Goal: Task Accomplishment & Management: Use online tool/utility

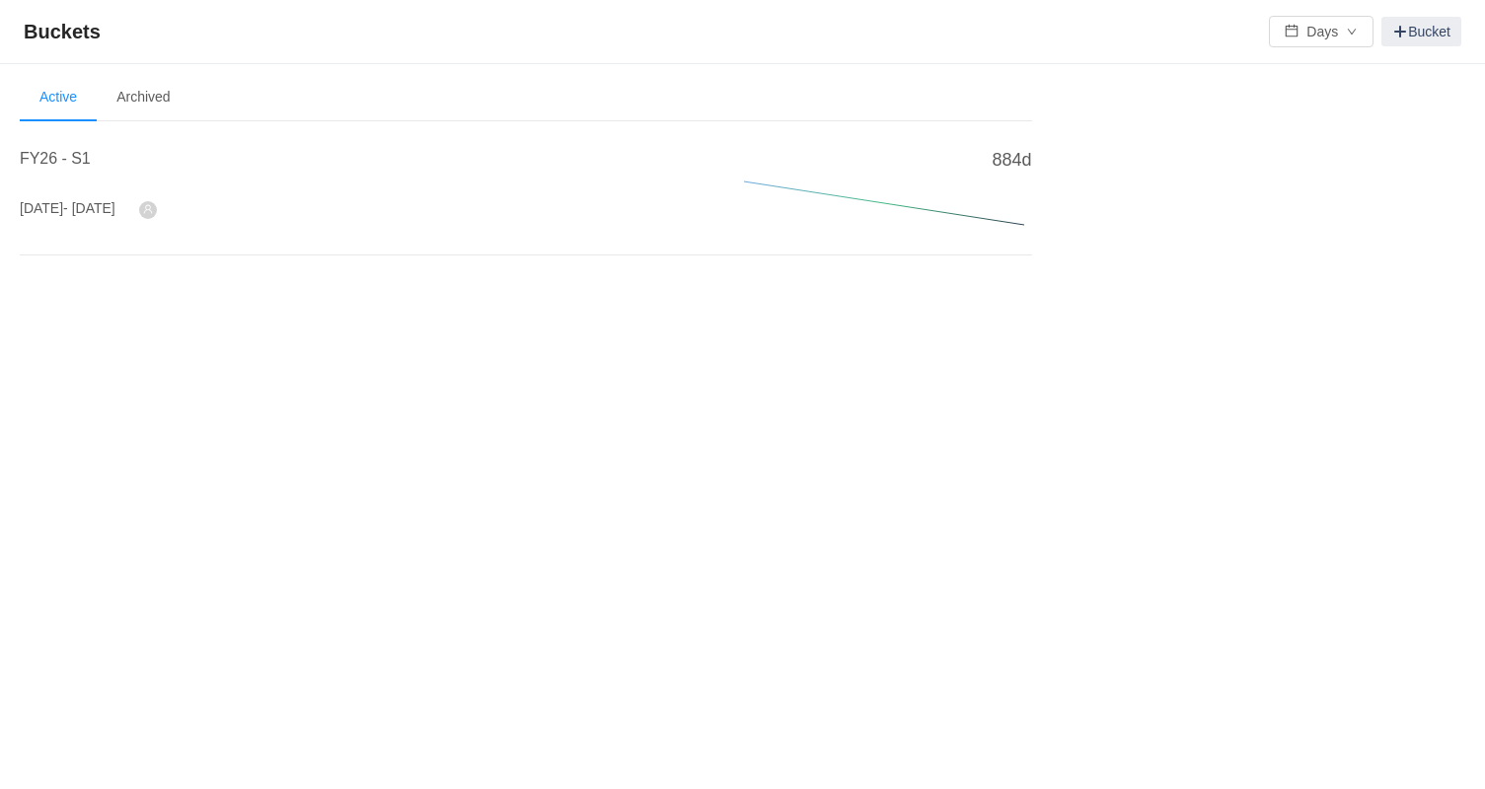
click at [82, 209] on span "- [DATE]" at bounding box center [89, 208] width 52 height 16
click at [66, 151] on span "FY26 - S1" at bounding box center [55, 158] width 71 height 17
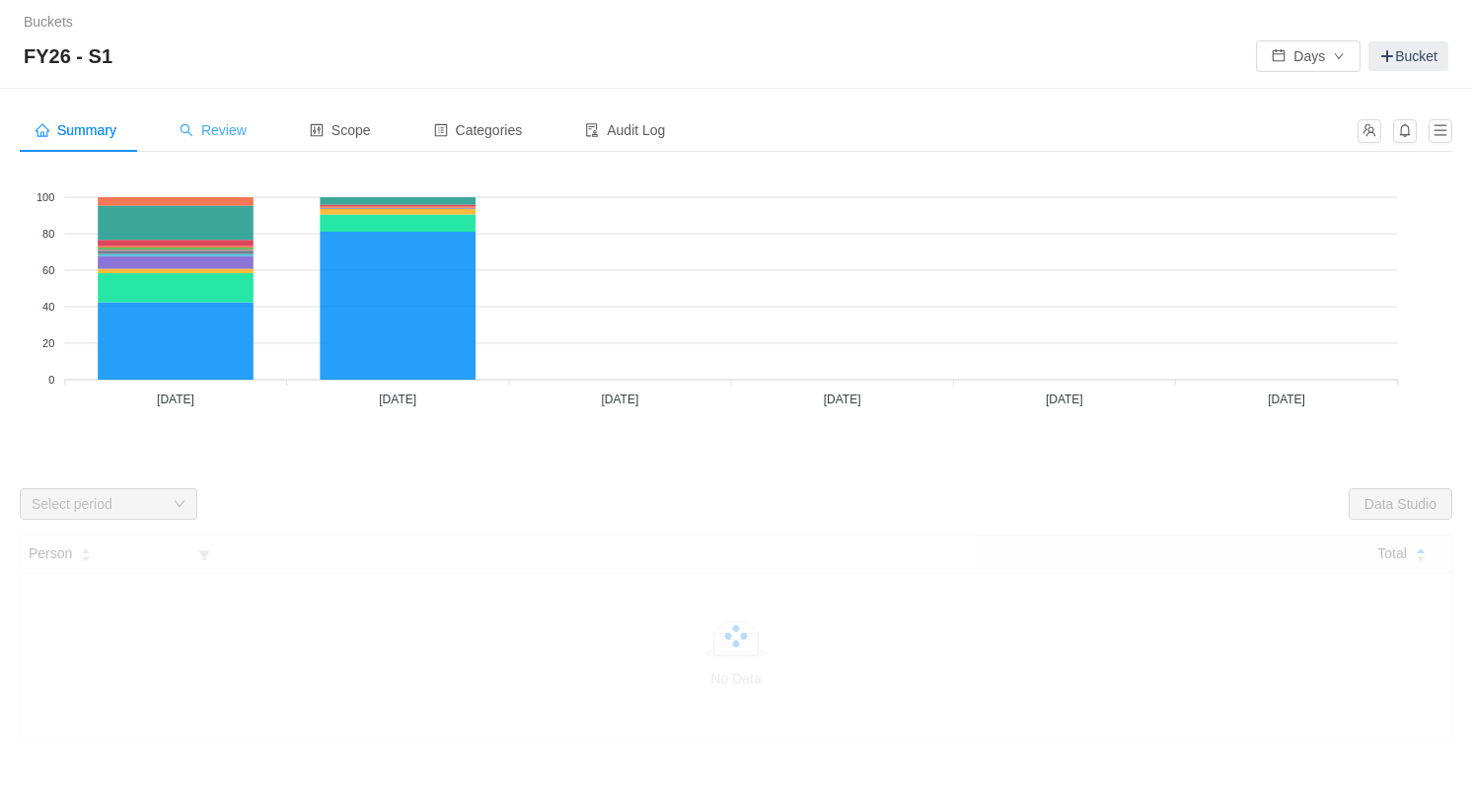
click at [221, 135] on span "Review" at bounding box center [213, 130] width 67 height 16
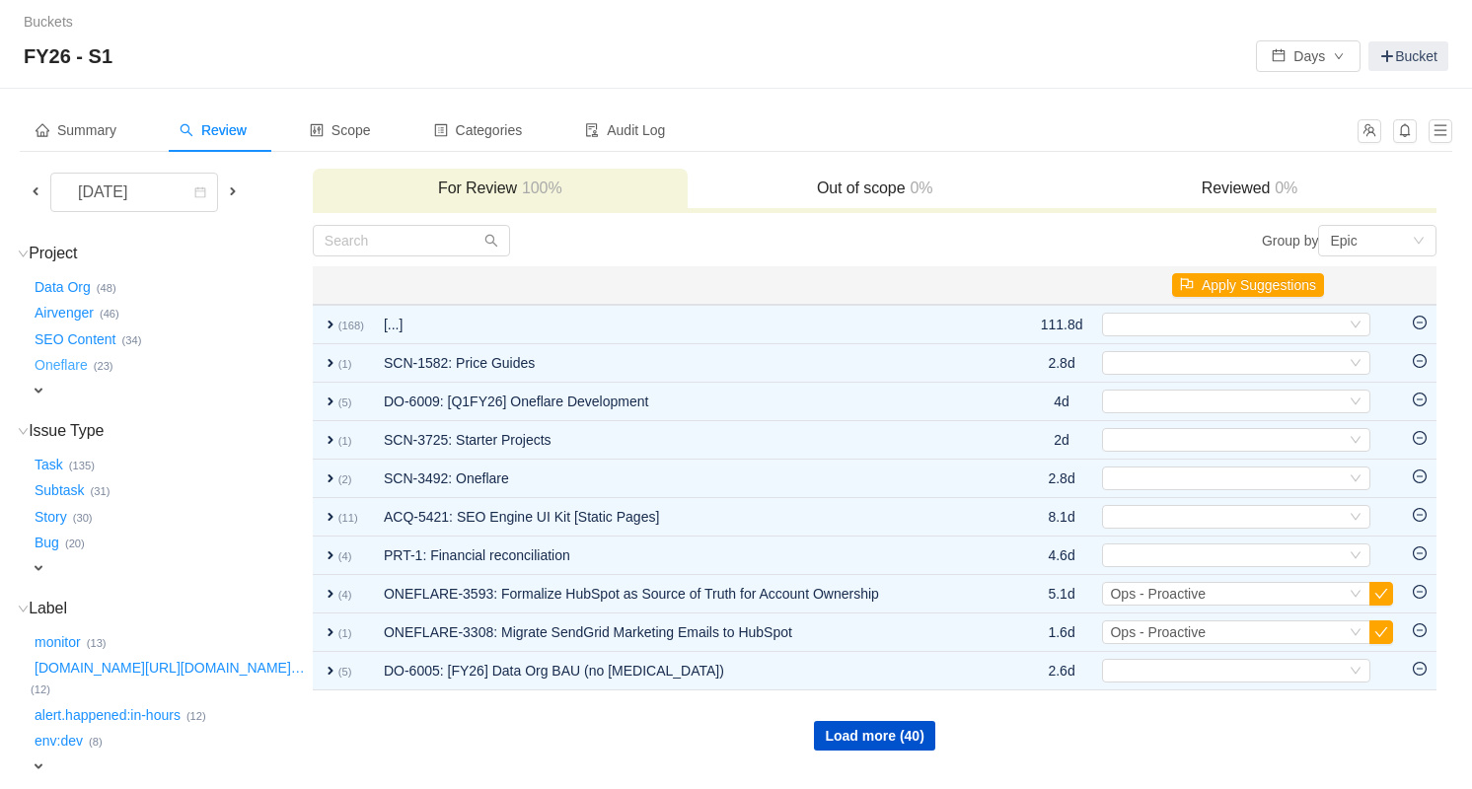
click at [76, 360] on button "Oneflare …" at bounding box center [62, 366] width 63 height 32
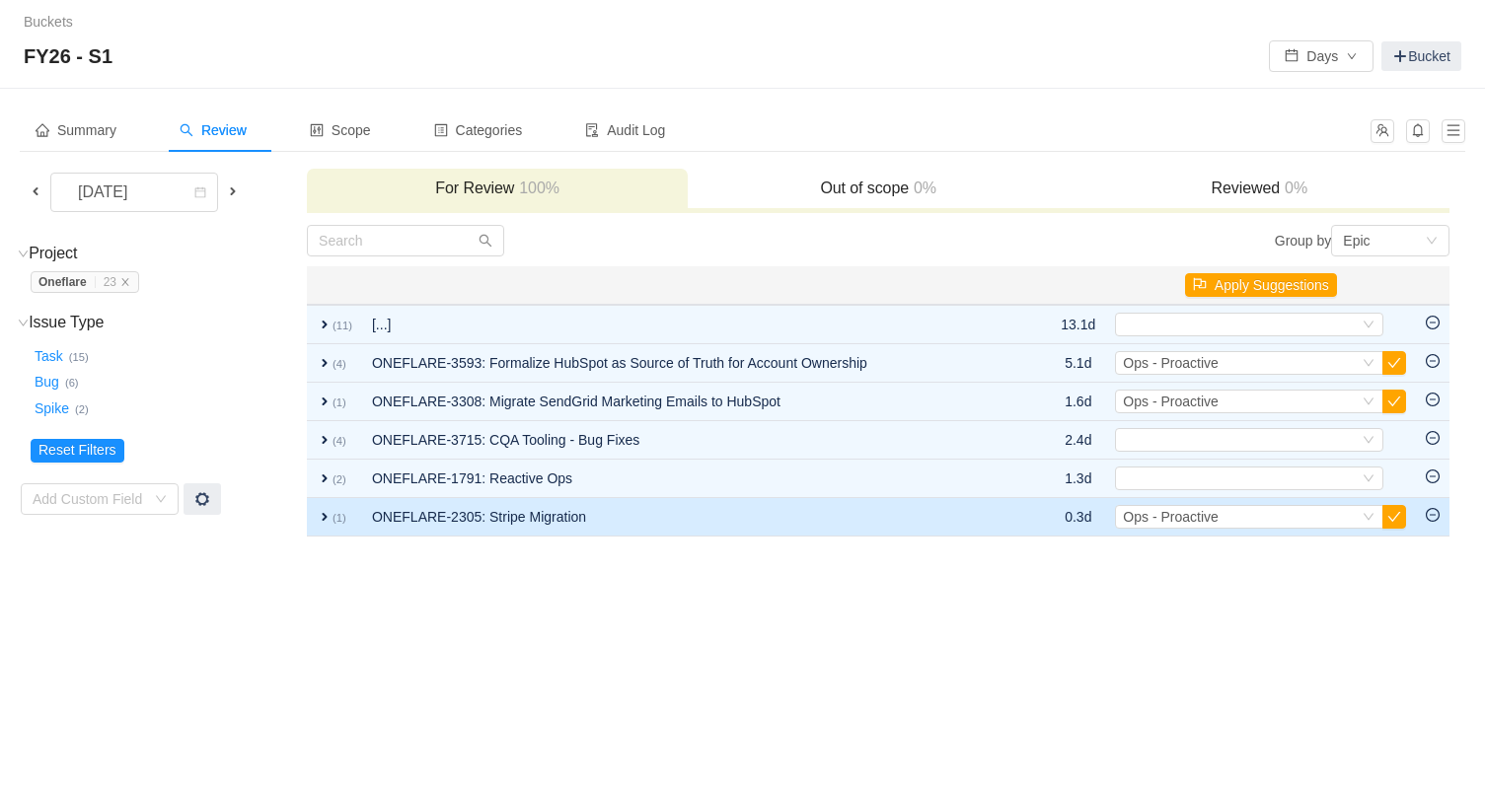
click at [324, 515] on span "expand" at bounding box center [325, 517] width 16 height 16
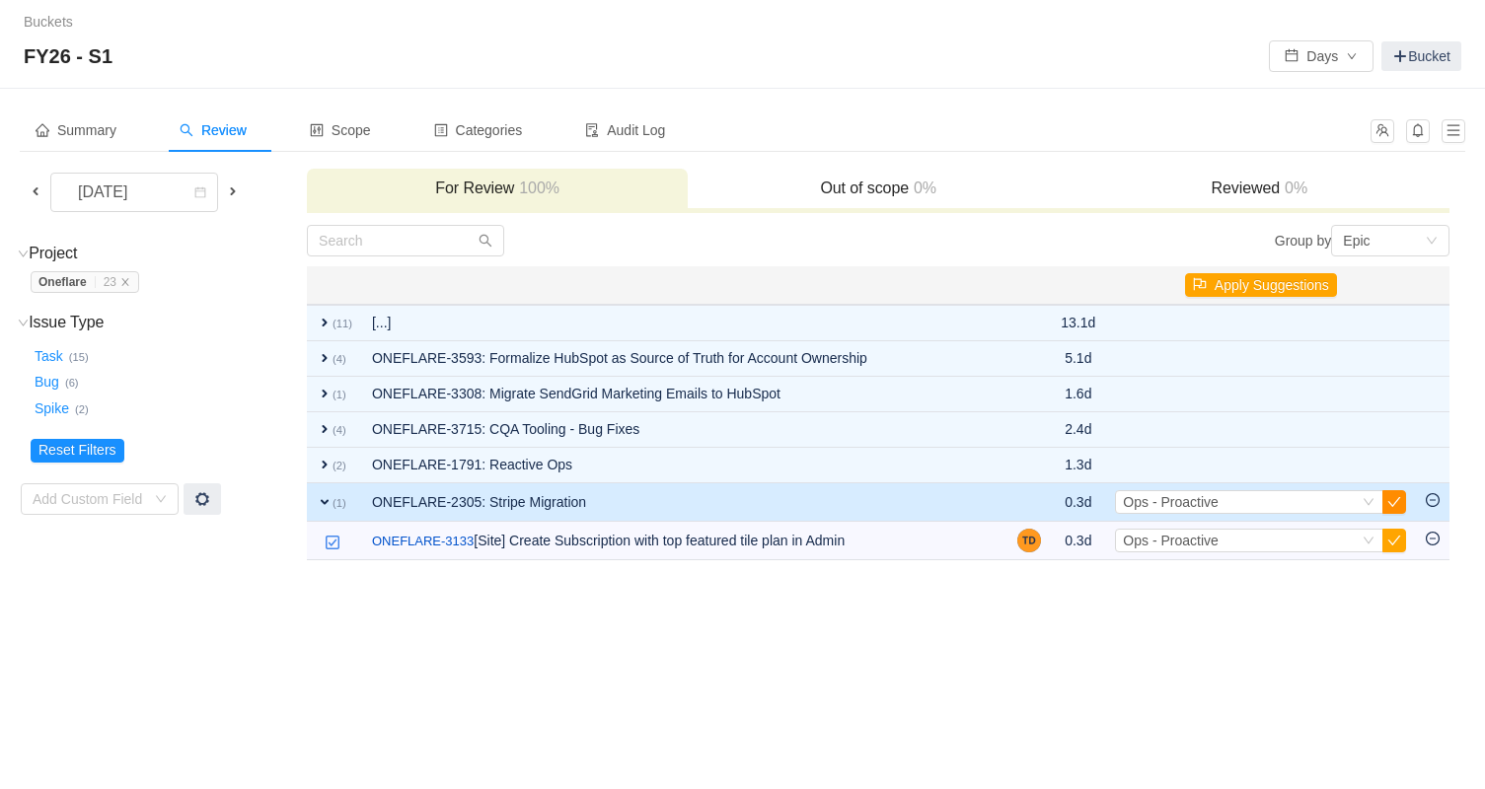
click at [1393, 509] on button "button" at bounding box center [1394, 502] width 24 height 24
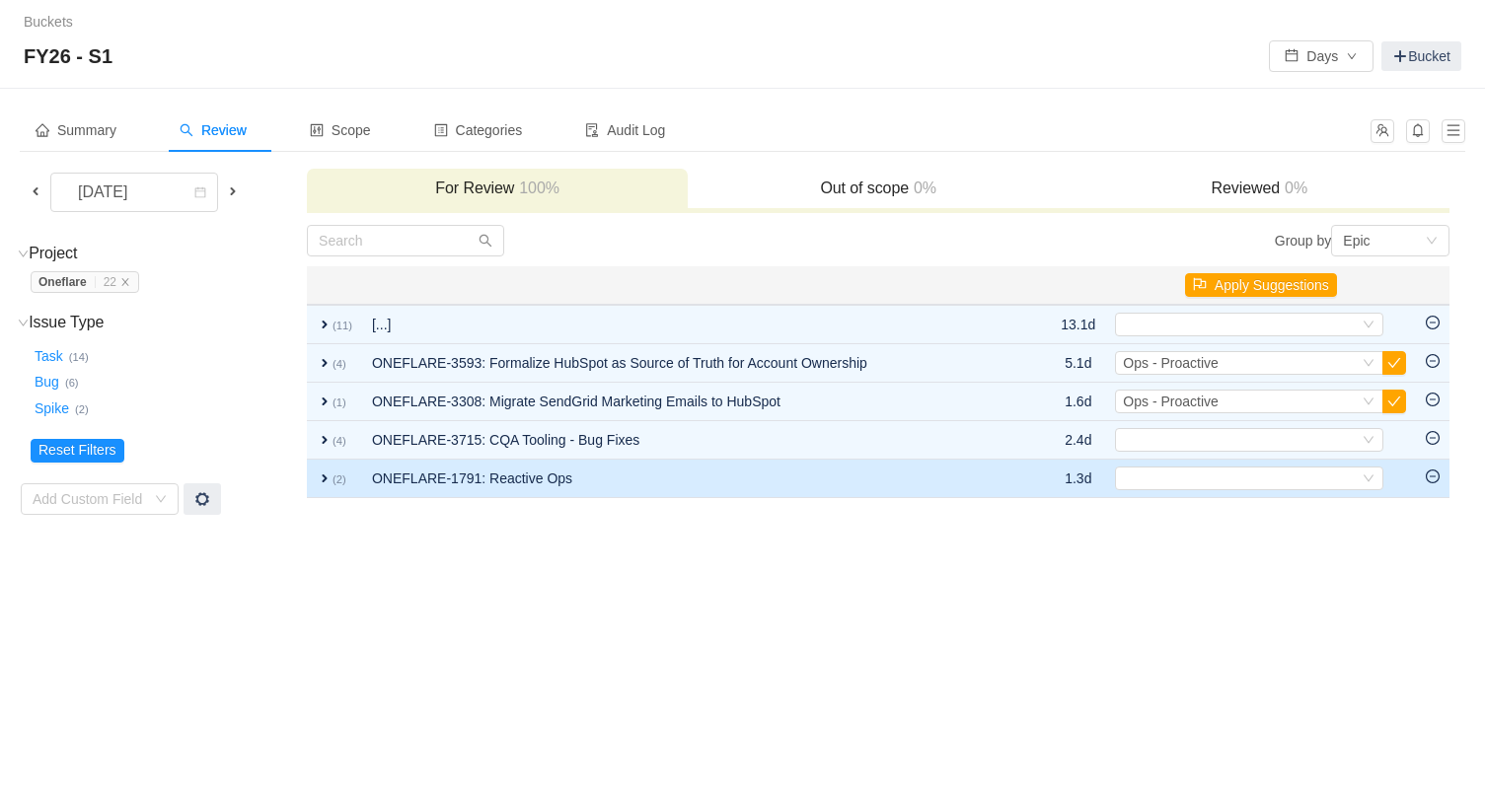
click at [324, 472] on span "expand" at bounding box center [325, 479] width 16 height 16
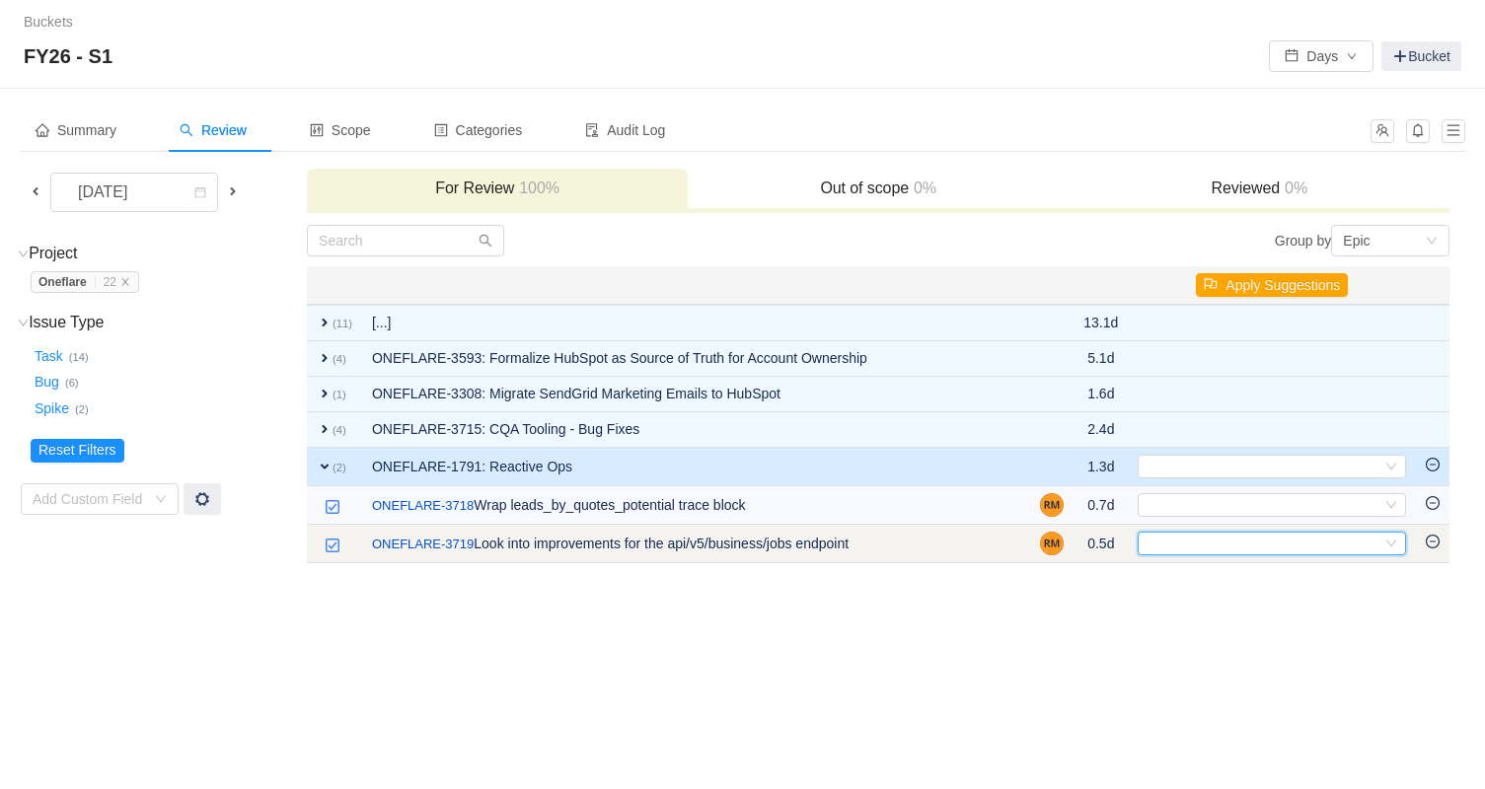
click at [1396, 538] on icon "icon: down" at bounding box center [1391, 544] width 12 height 12
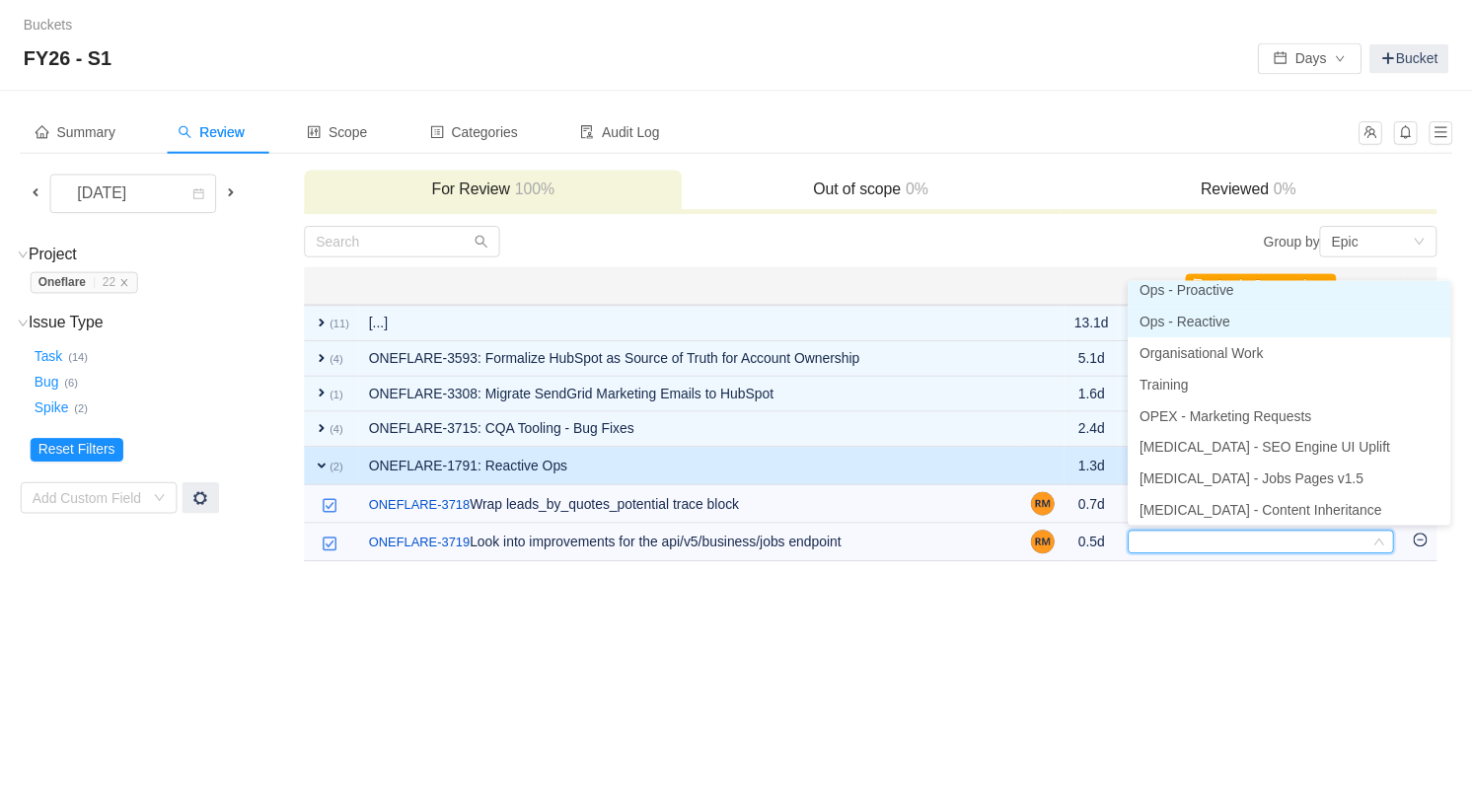
scroll to position [3, 0]
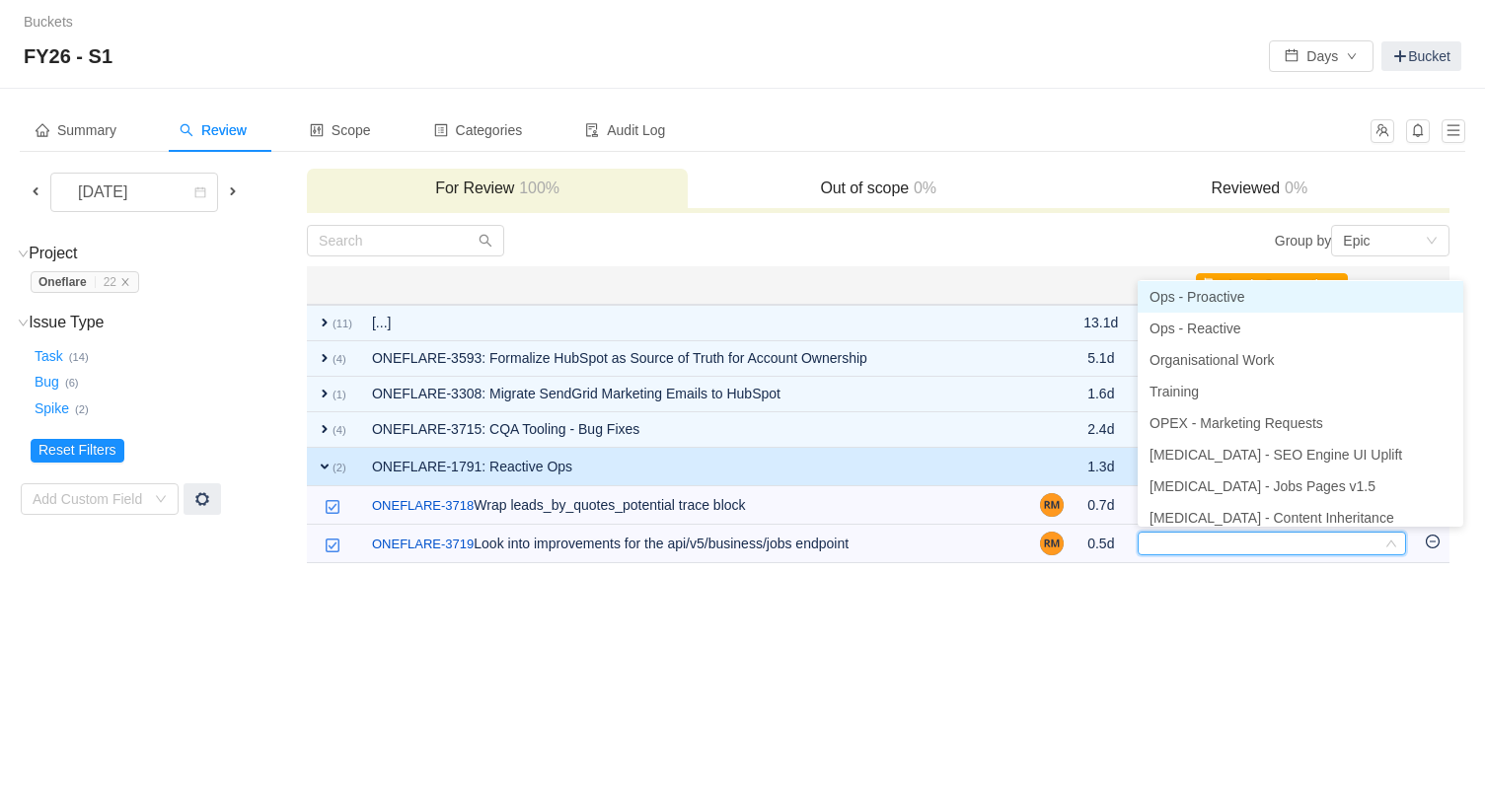
click at [1236, 298] on span "Ops - Proactive" at bounding box center [1196, 297] width 95 height 16
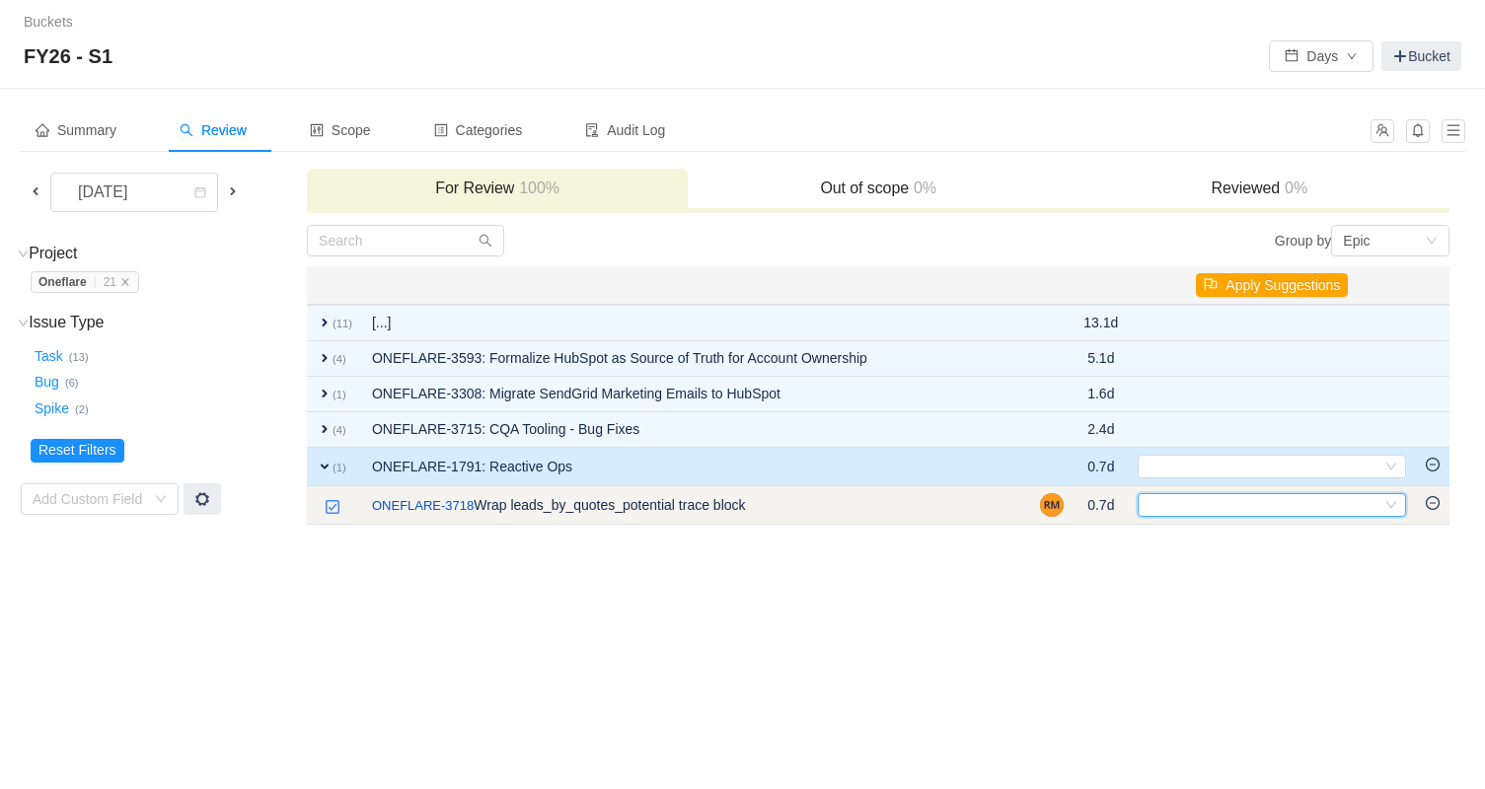
click at [1250, 503] on div "Select" at bounding box center [1264, 505] width 236 height 22
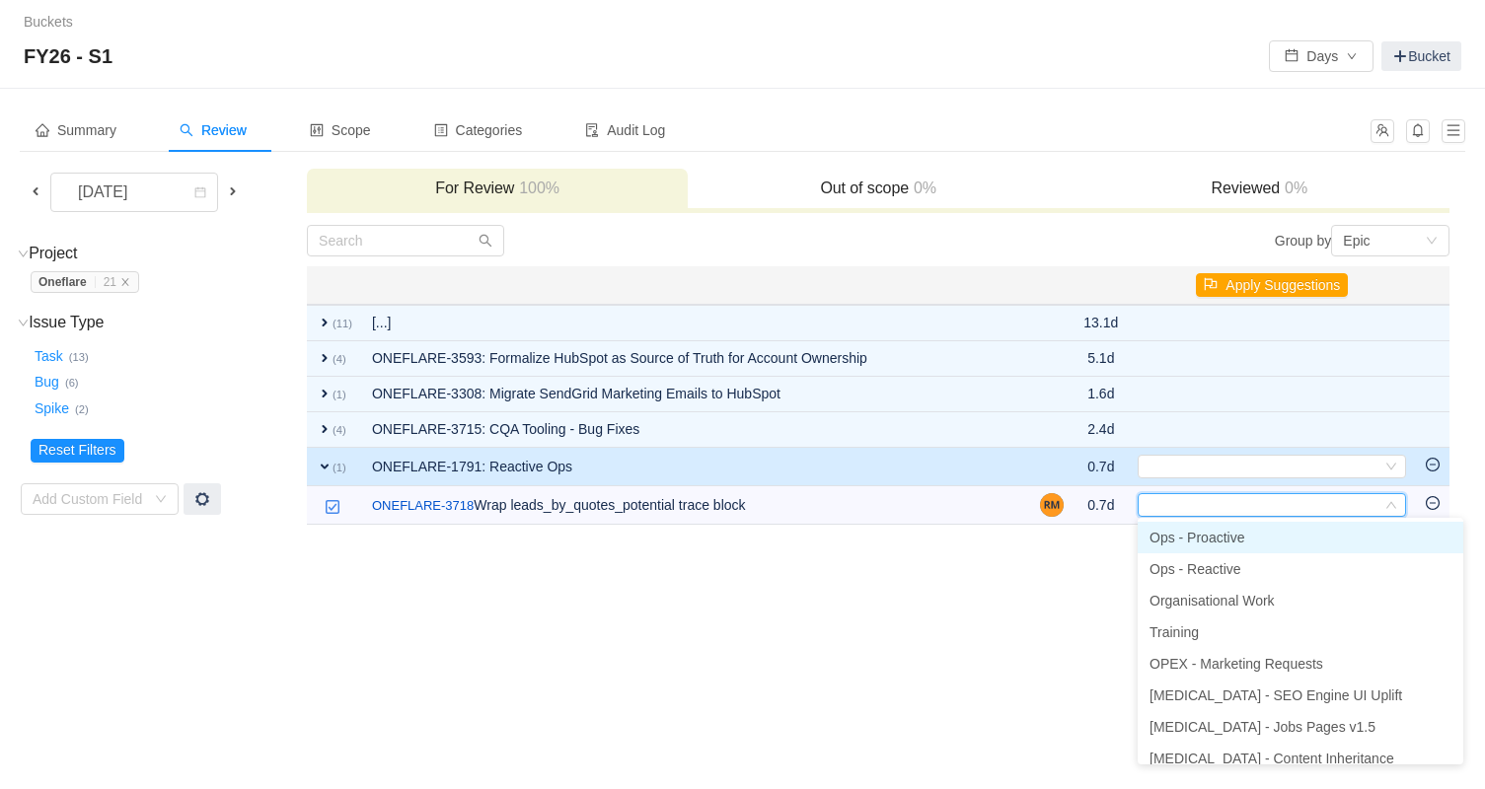
click at [1236, 538] on span "Ops - Proactive" at bounding box center [1196, 538] width 95 height 16
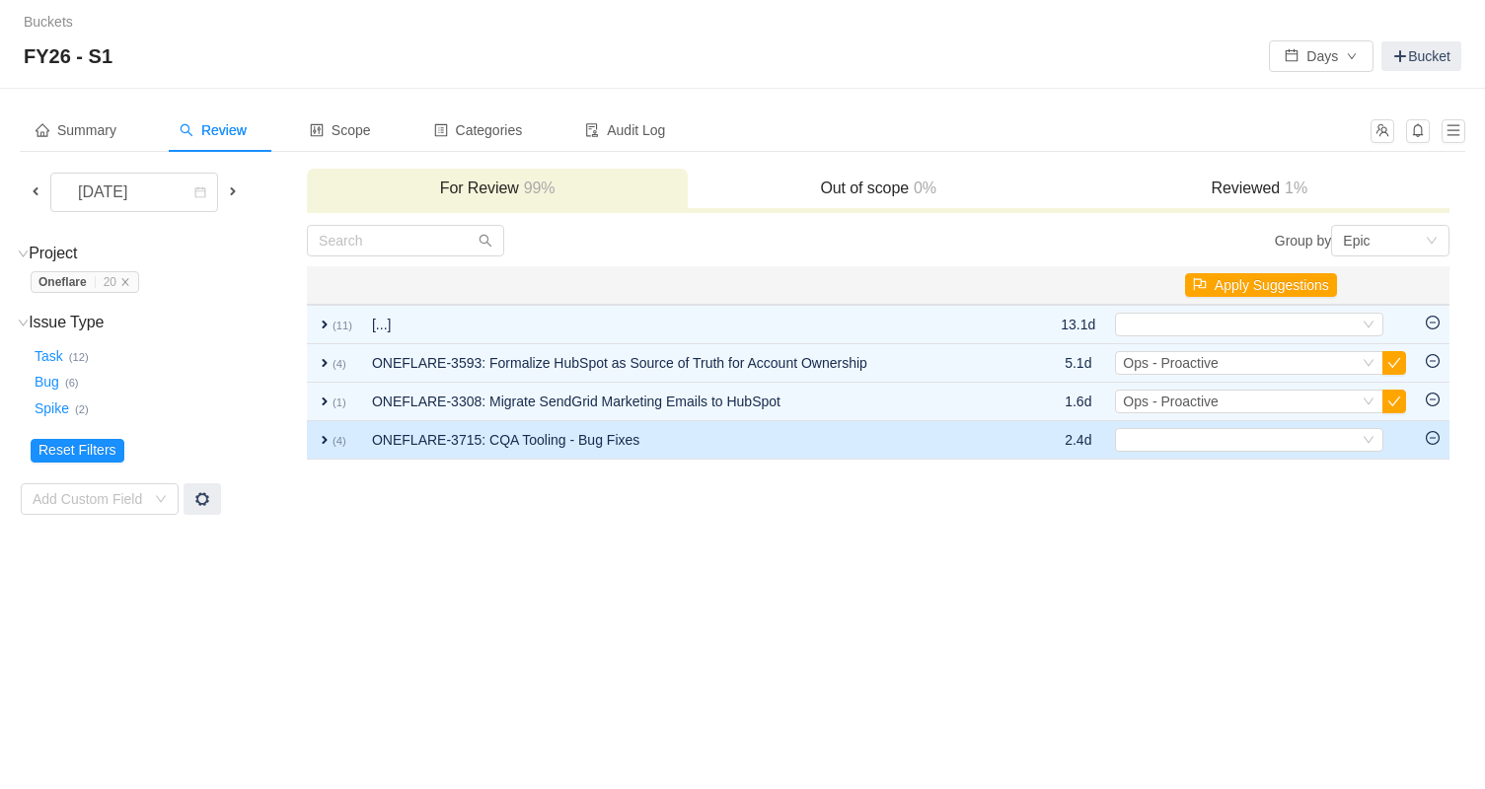
click at [691, 439] on td "ONEFLARE-3715: CQA Tooling - Bug Fixes" at bounding box center [694, 440] width 664 height 38
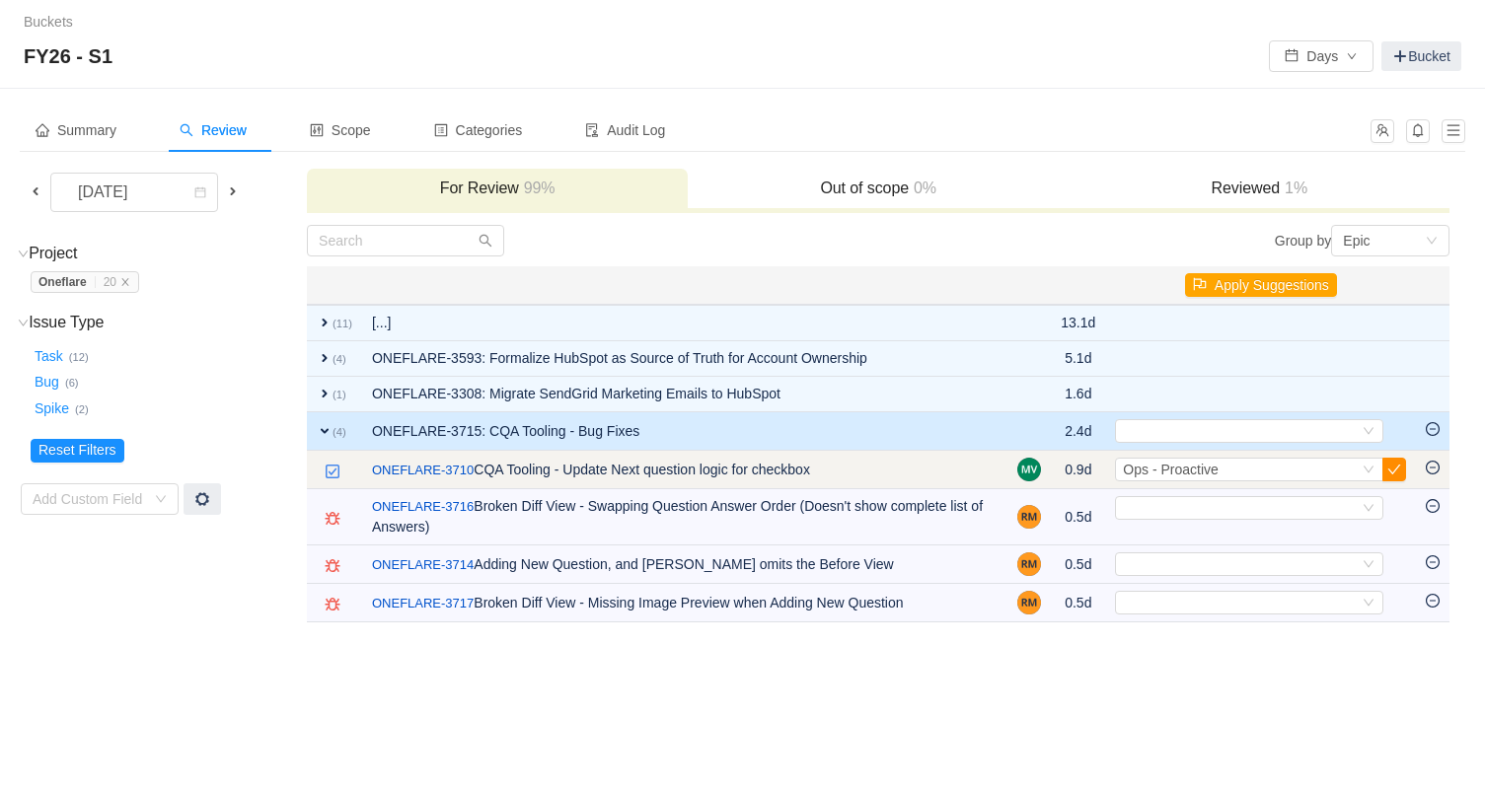
click at [1393, 469] on button "button" at bounding box center [1394, 470] width 24 height 24
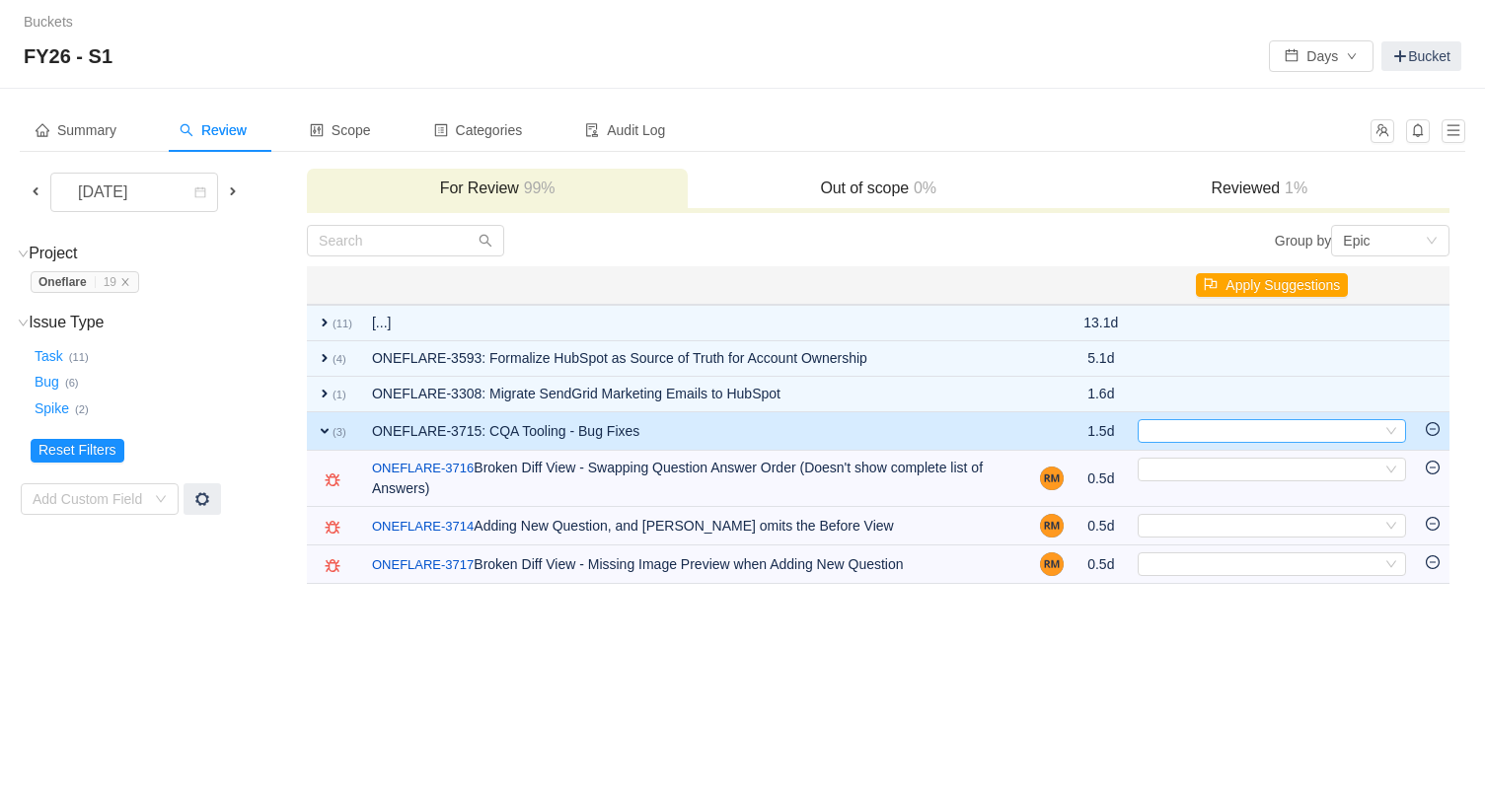
click at [1262, 431] on div "Select" at bounding box center [1264, 431] width 236 height 22
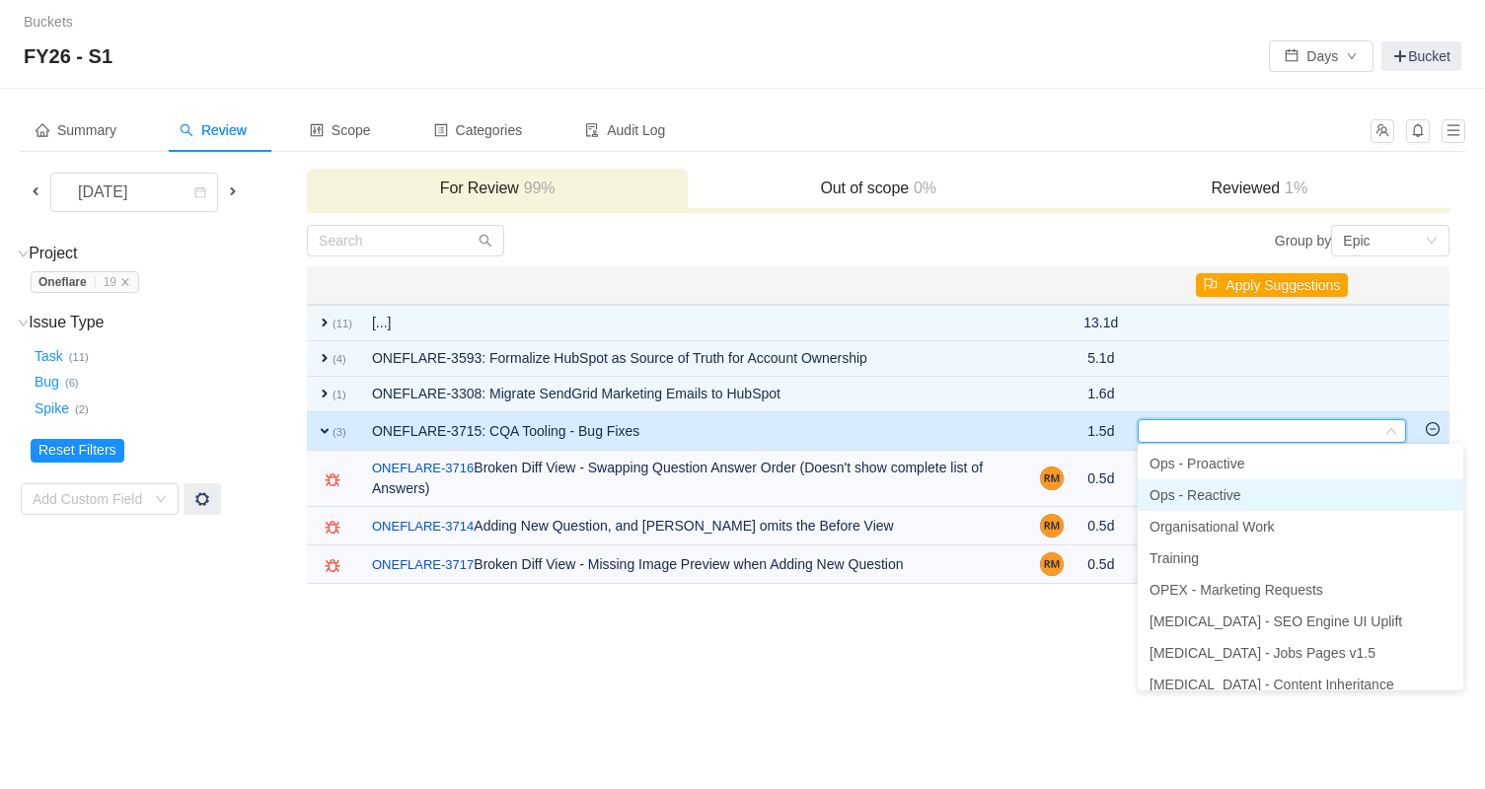
click at [1228, 481] on li "Ops - Reactive" at bounding box center [1301, 496] width 326 height 32
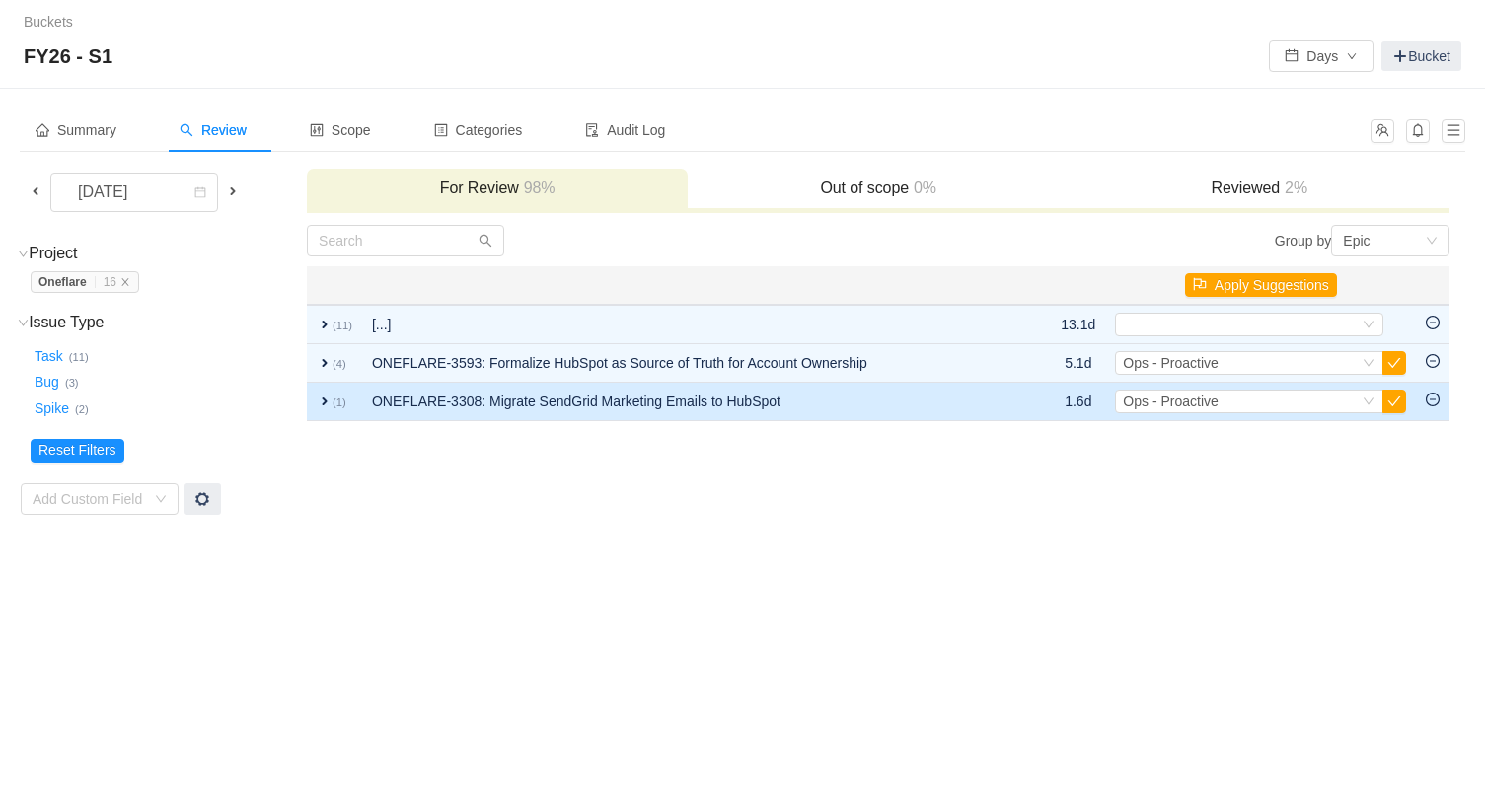
click at [664, 387] on td "ONEFLARE-3308: Migrate SendGrid Marketing Emails to HubSpot" at bounding box center [694, 402] width 664 height 38
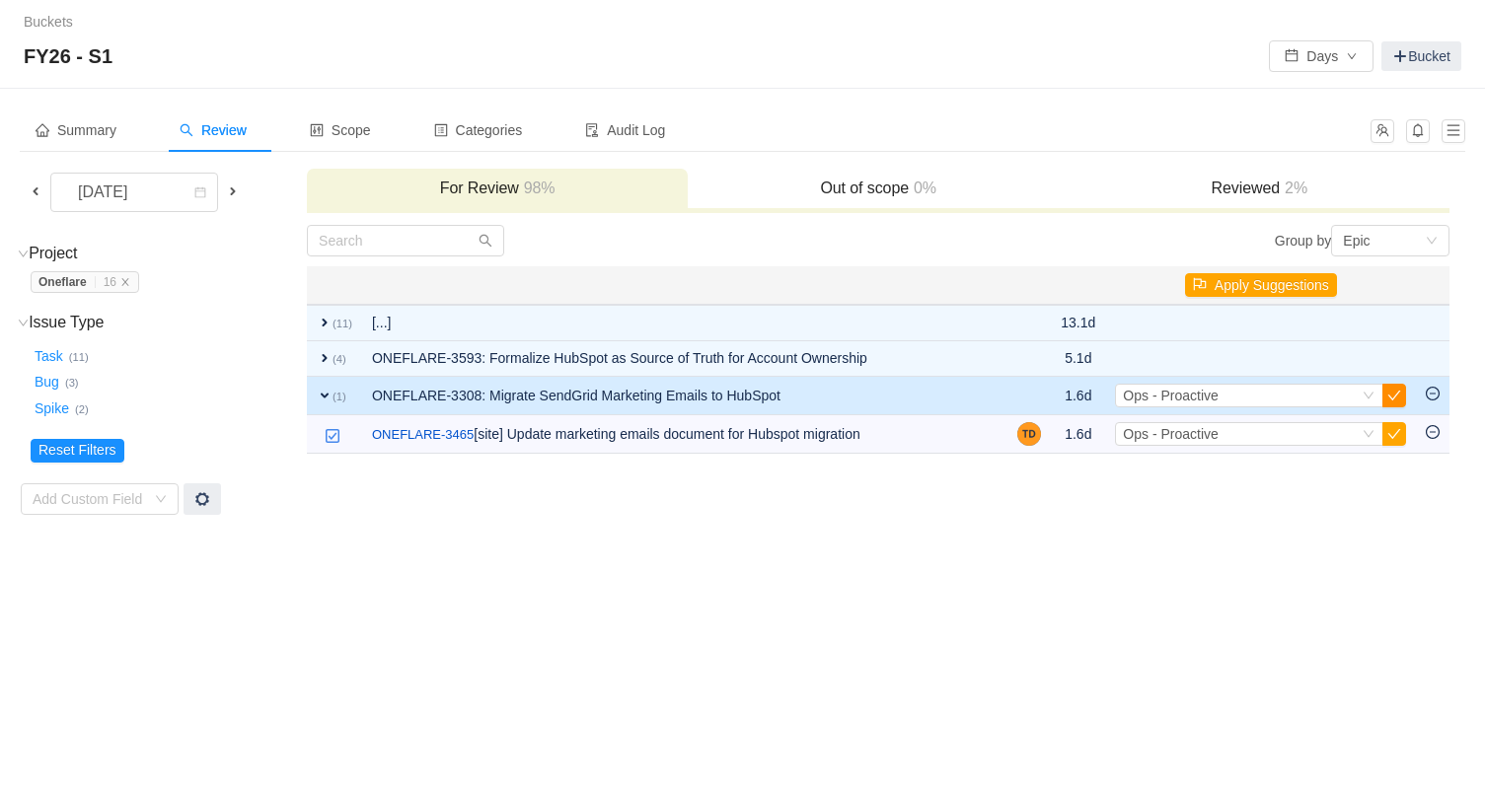
click at [1399, 395] on button "button" at bounding box center [1394, 396] width 24 height 24
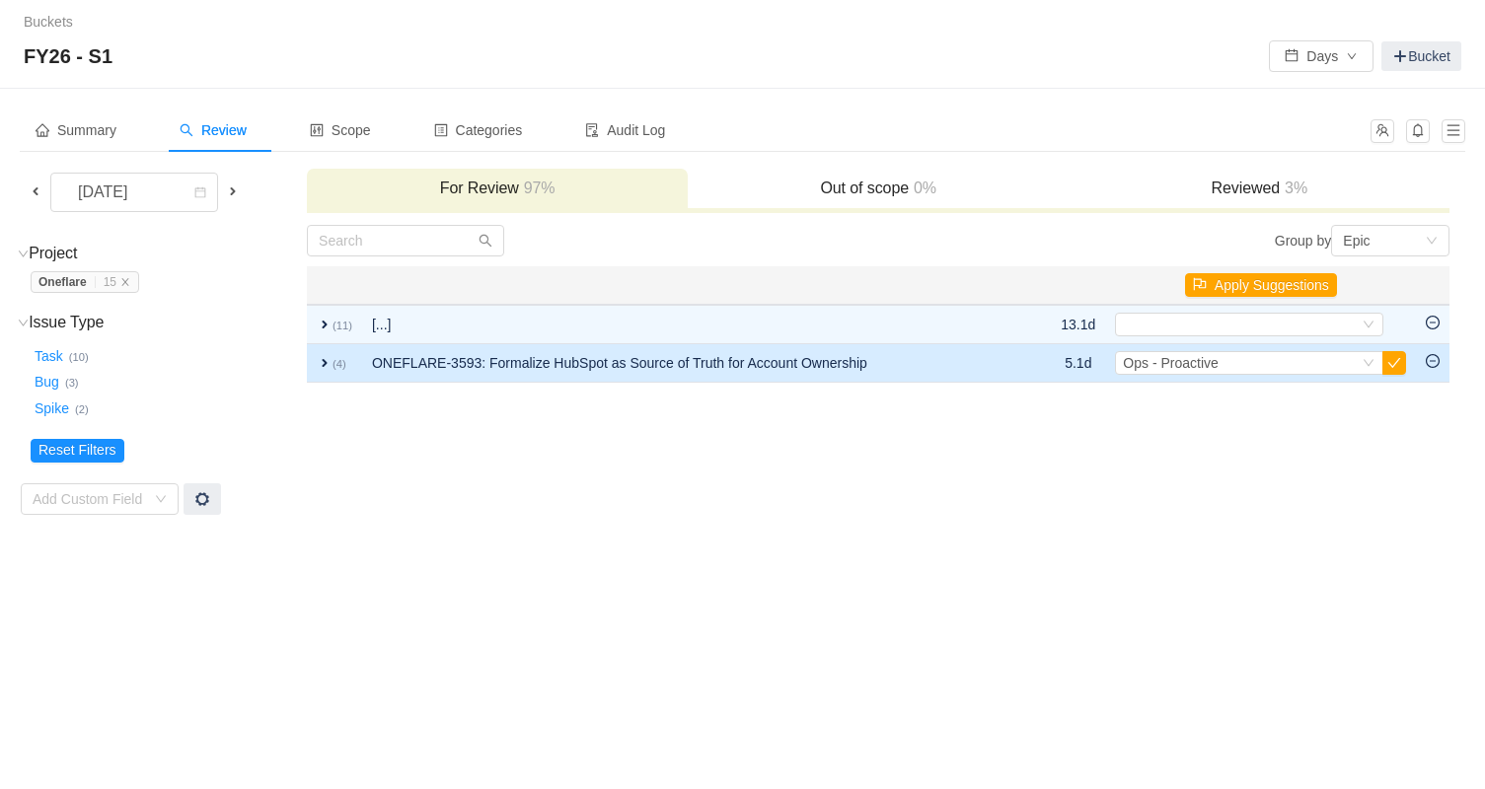
click at [648, 358] on td "ONEFLARE-3593: Formalize HubSpot as Source of Truth for Account Ownership" at bounding box center [694, 363] width 664 height 38
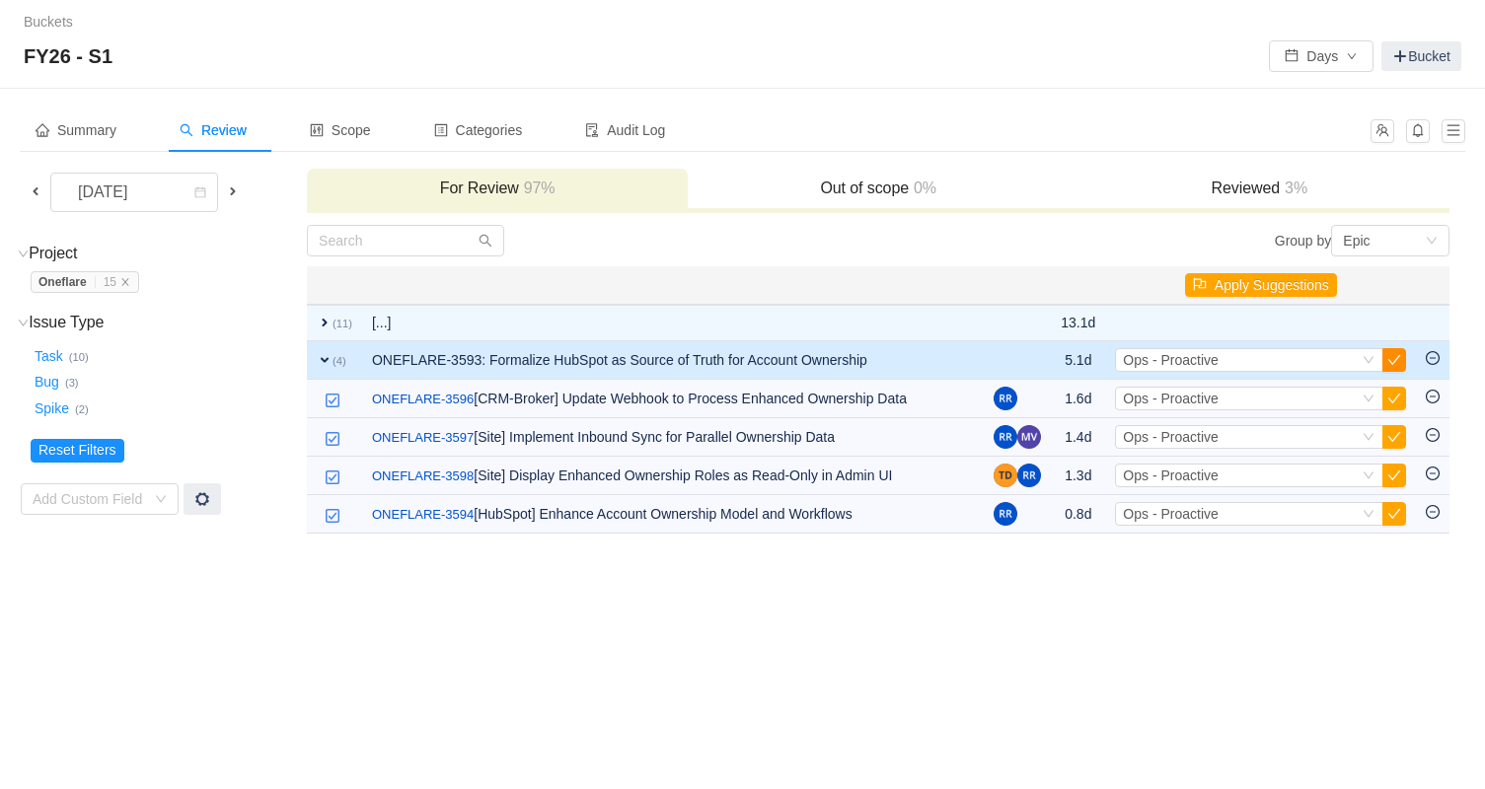
click at [1393, 365] on button "button" at bounding box center [1394, 360] width 24 height 24
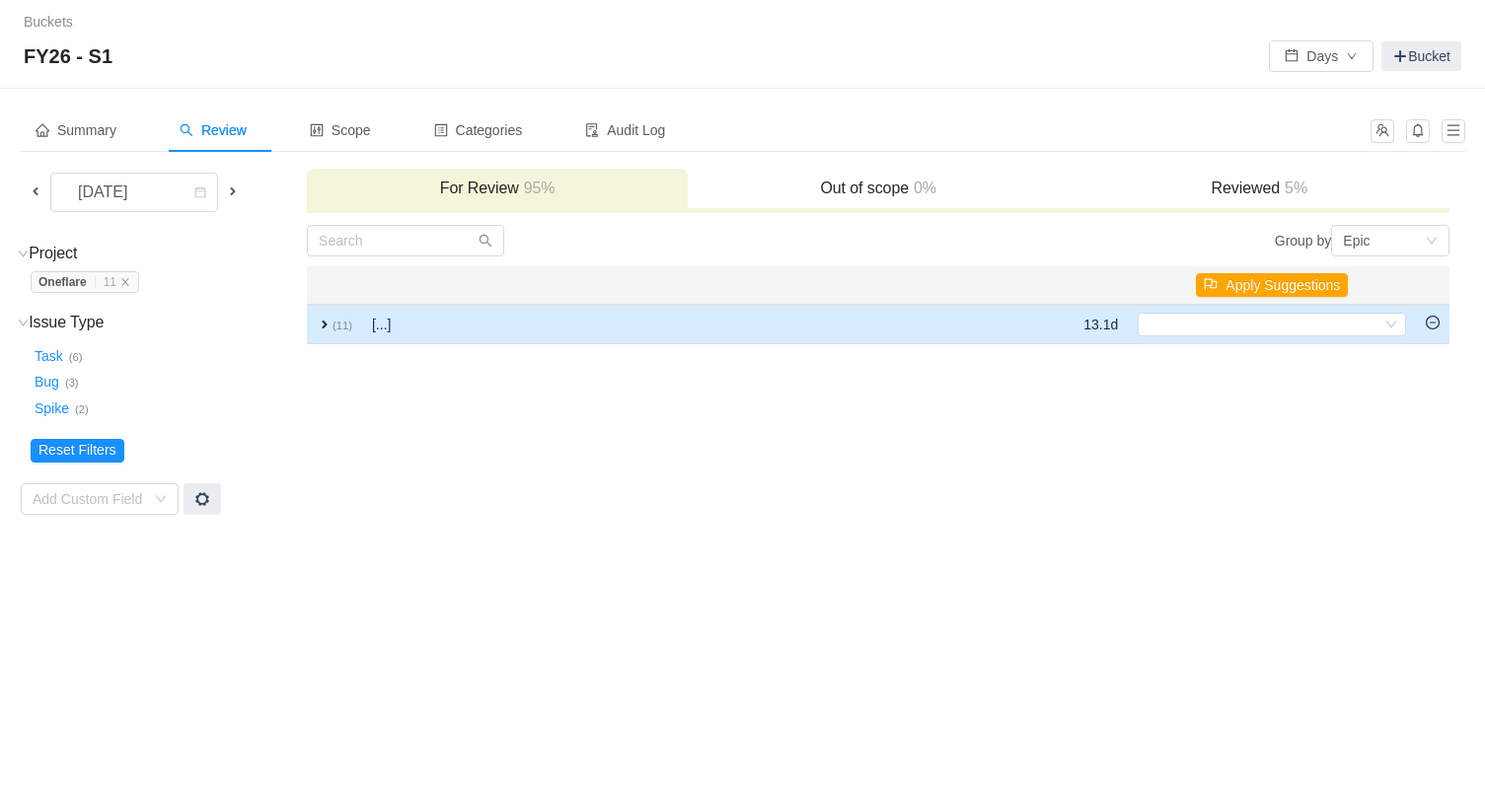
click at [349, 307] on td "expand (11)" at bounding box center [334, 324] width 55 height 39
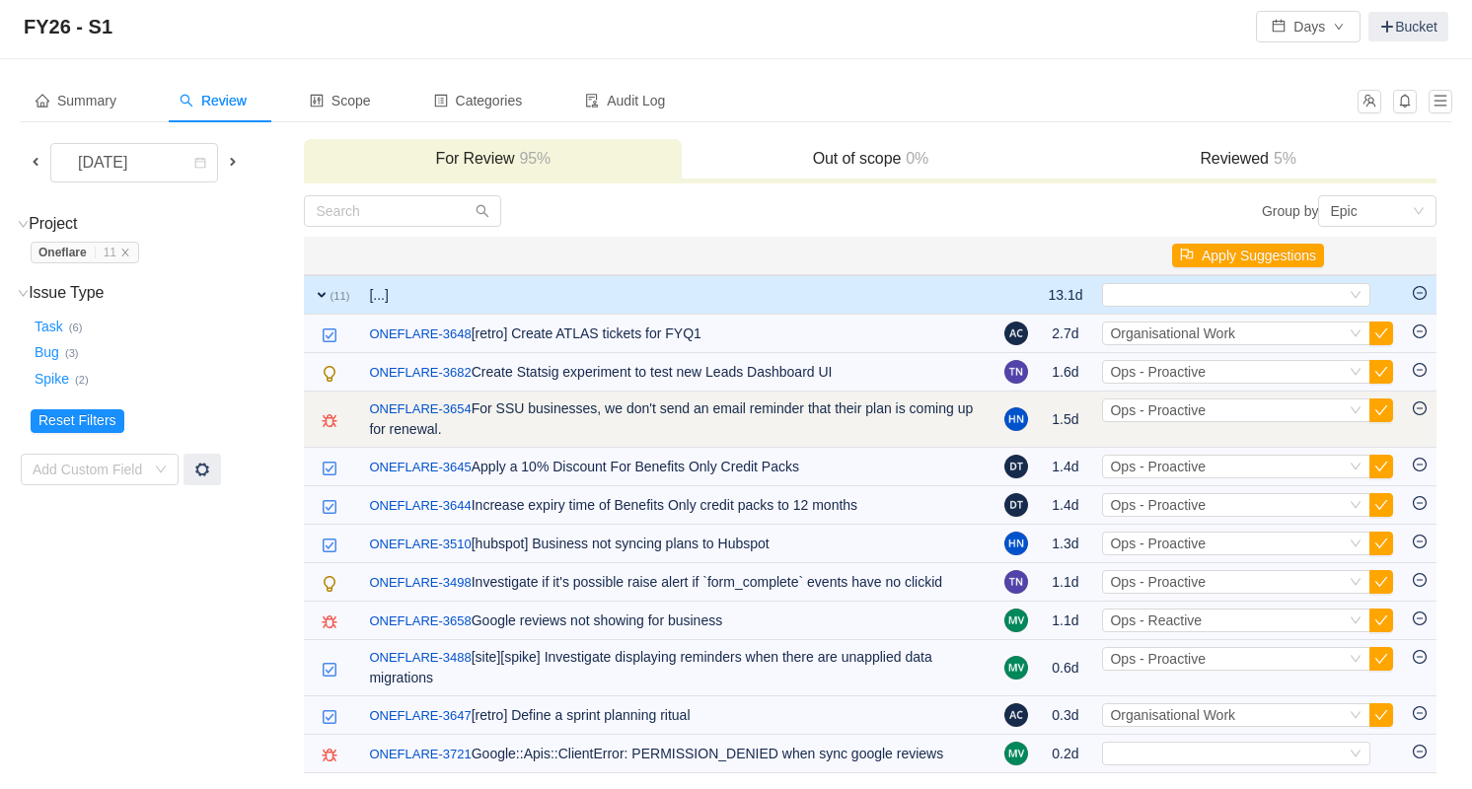
scroll to position [31, 0]
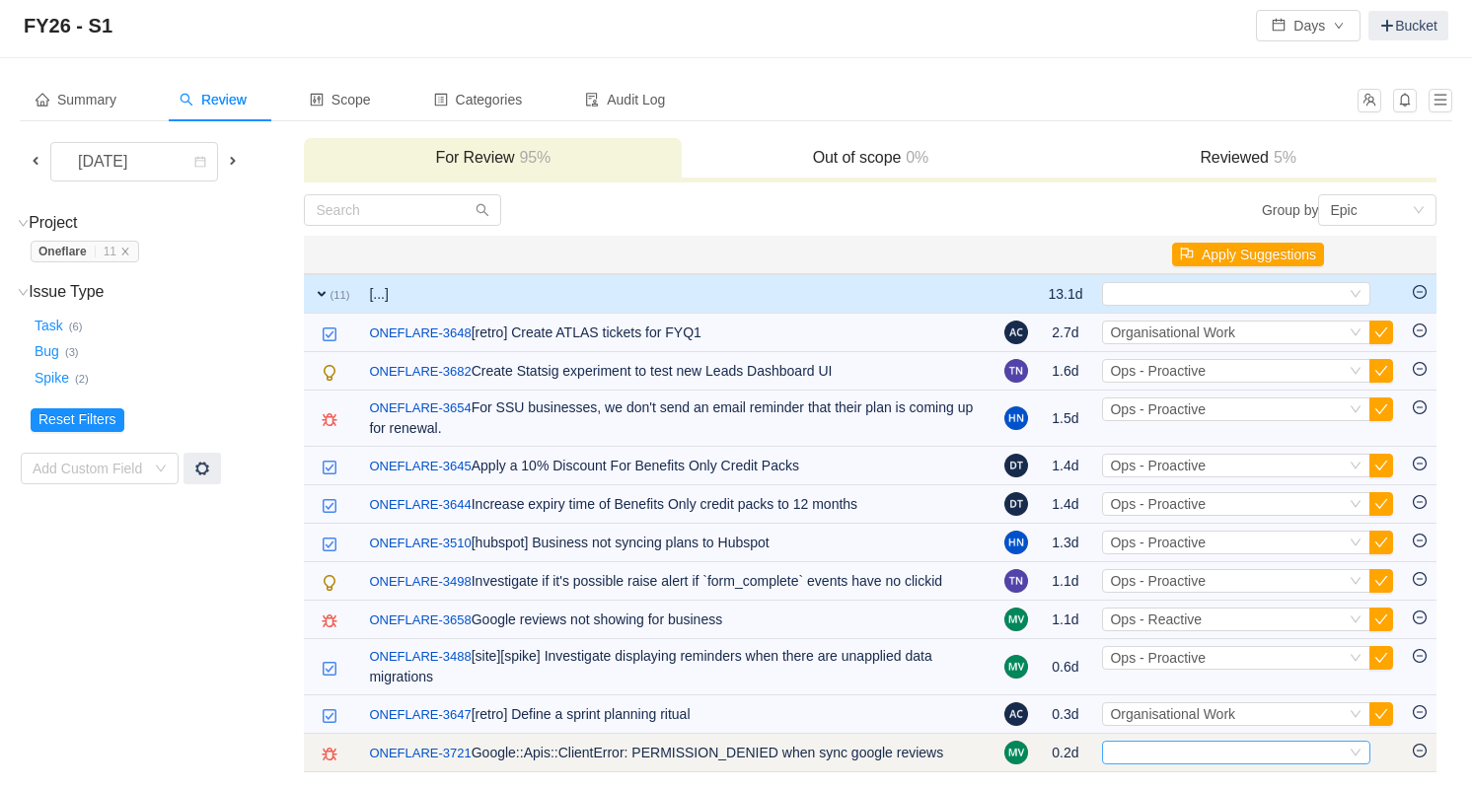
click at [1192, 742] on div "Select" at bounding box center [1228, 753] width 236 height 22
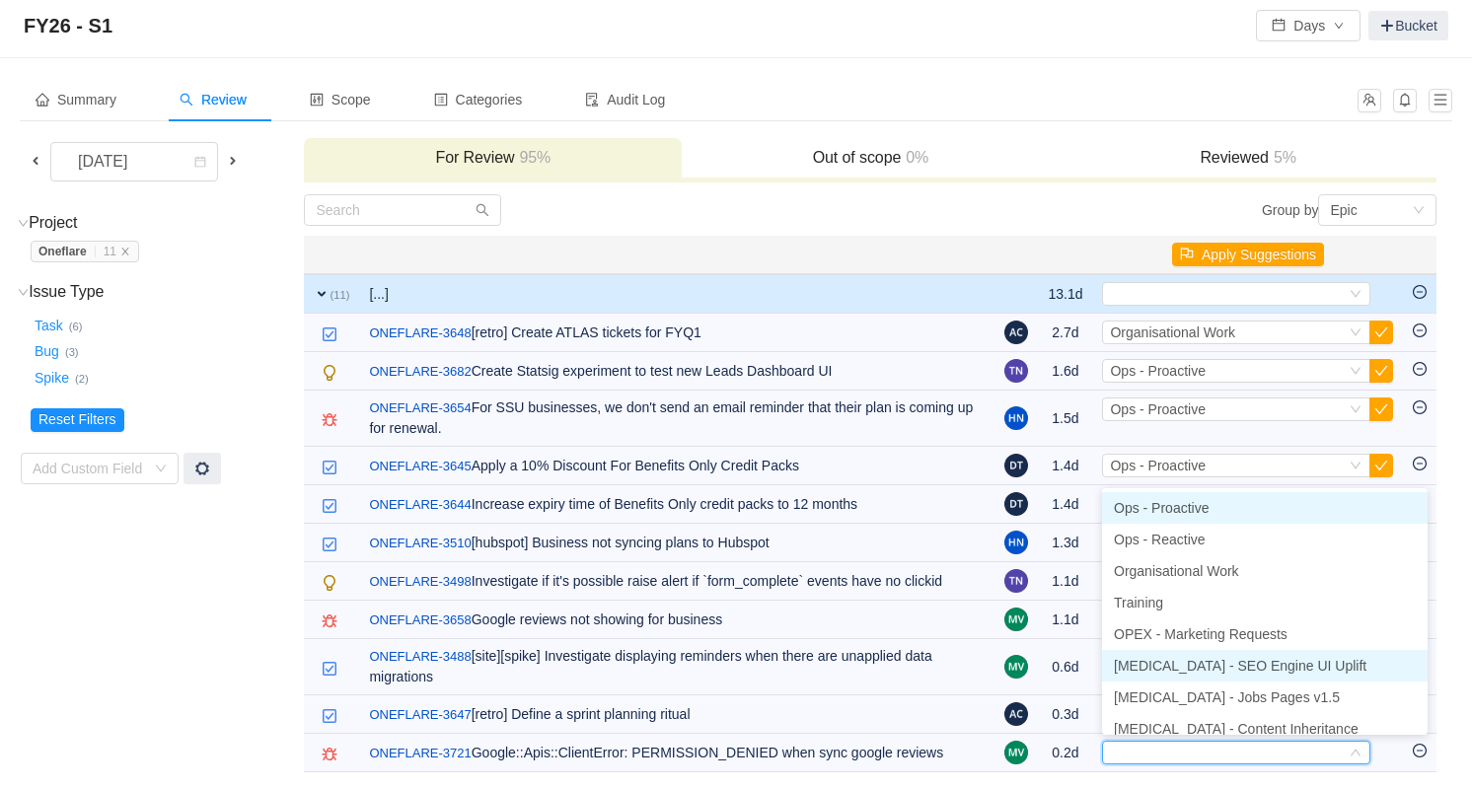
scroll to position [10, 0]
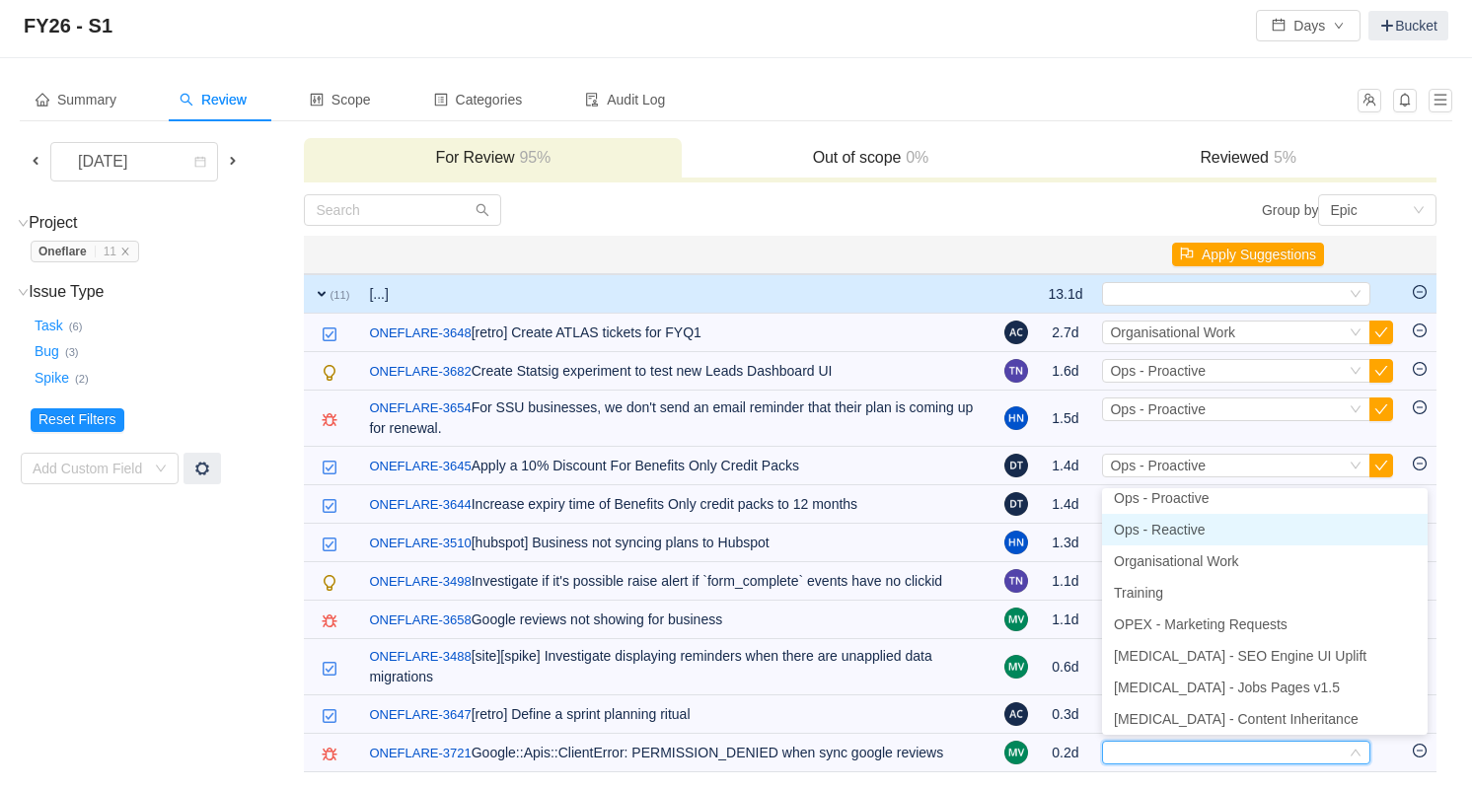
click at [1197, 526] on span "Ops - Reactive" at bounding box center [1160, 530] width 92 height 16
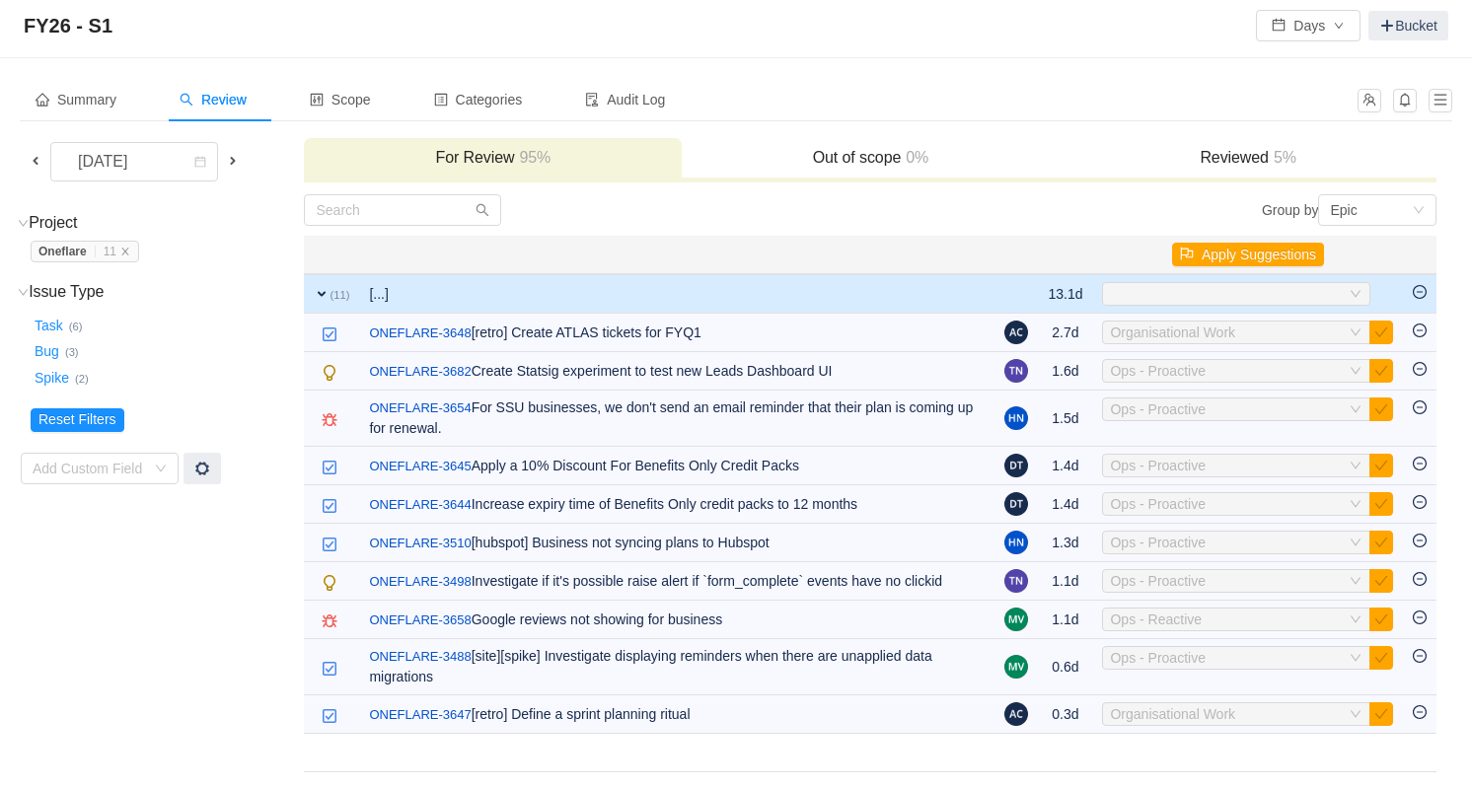
scroll to position [0, 0]
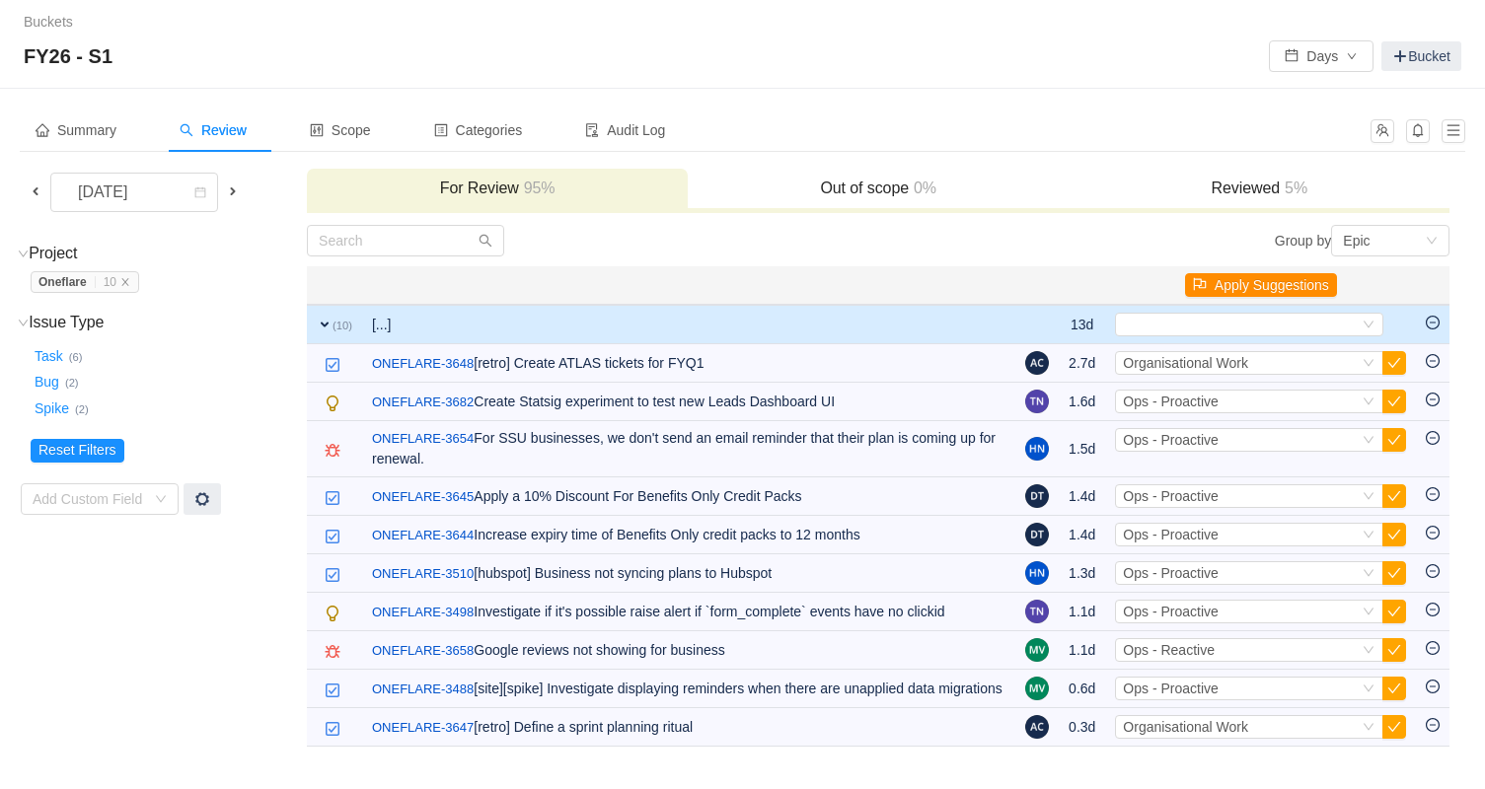
click at [1304, 275] on button "Apply Suggestions" at bounding box center [1261, 285] width 152 height 24
click at [1388, 229] on button "OK" at bounding box center [1373, 232] width 36 height 24
